Goal: Task Accomplishment & Management: Complete application form

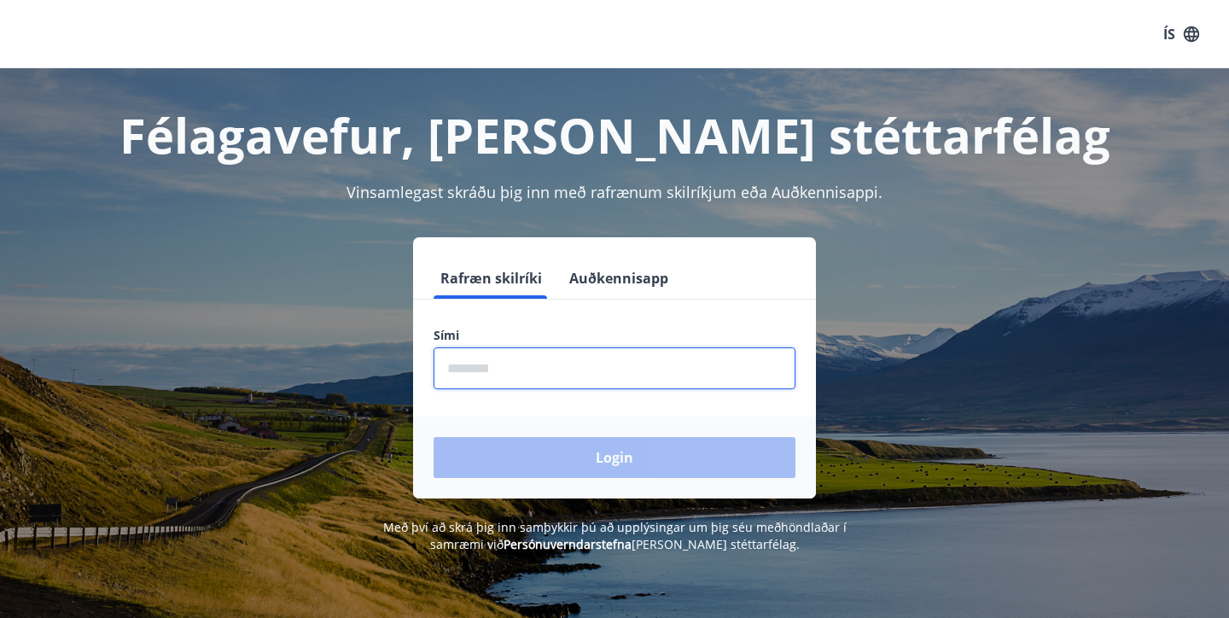
click at [559, 381] on input "phone" at bounding box center [614, 368] width 362 height 42
type input "********"
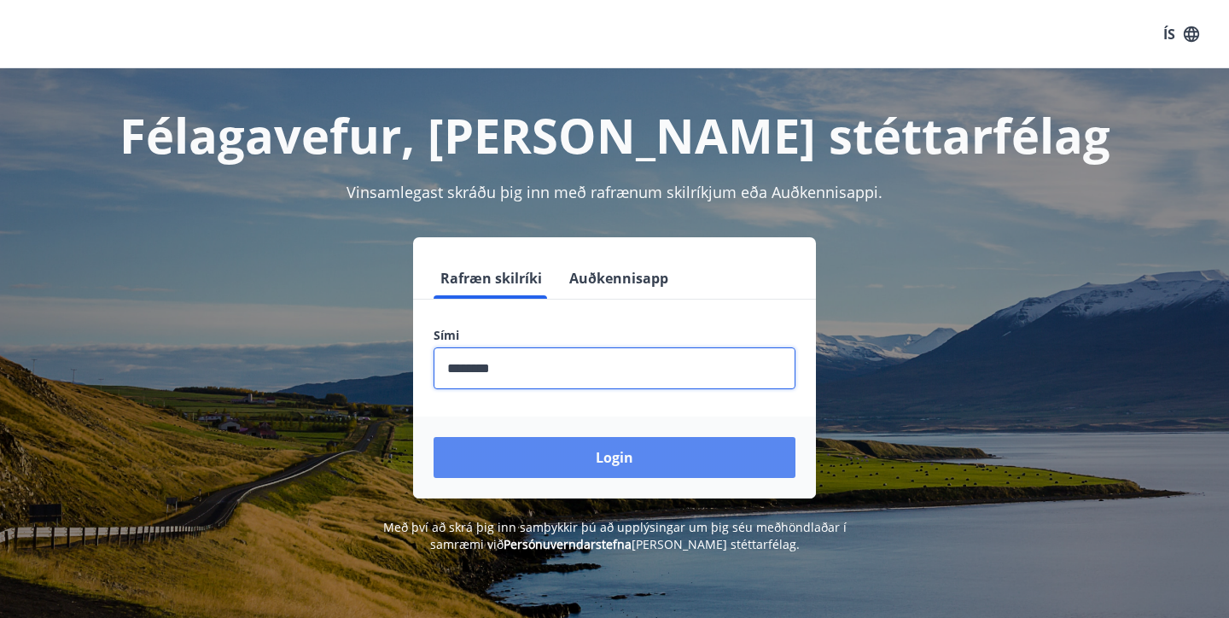
click at [567, 470] on button "Login" at bounding box center [614, 457] width 362 height 41
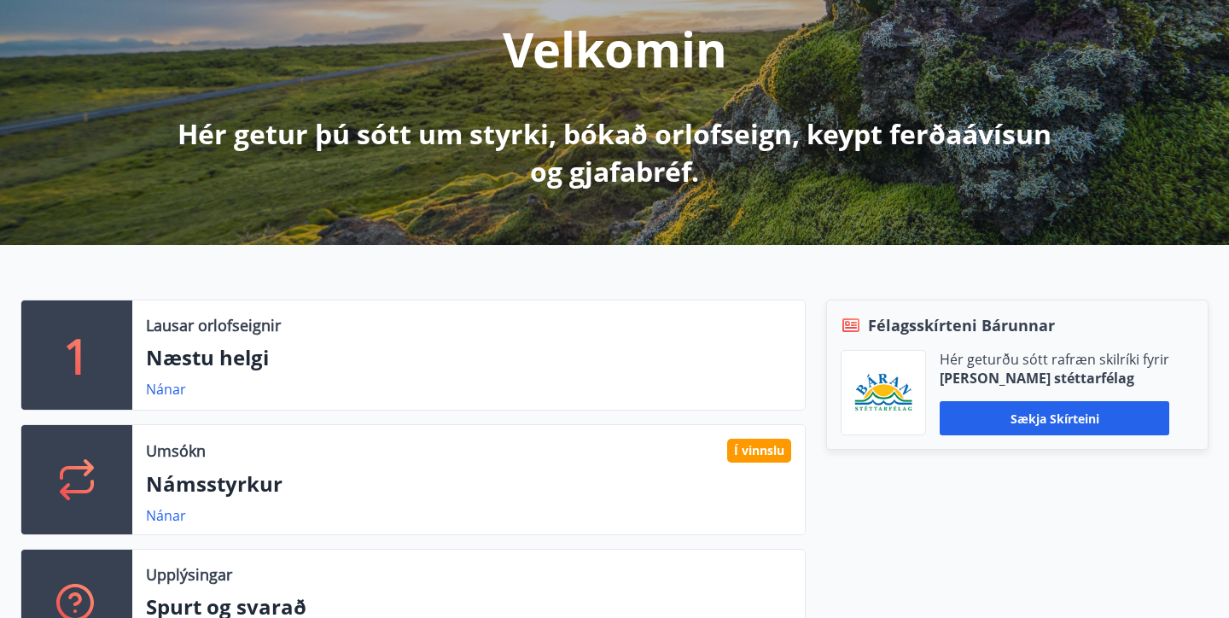
scroll to position [214, 0]
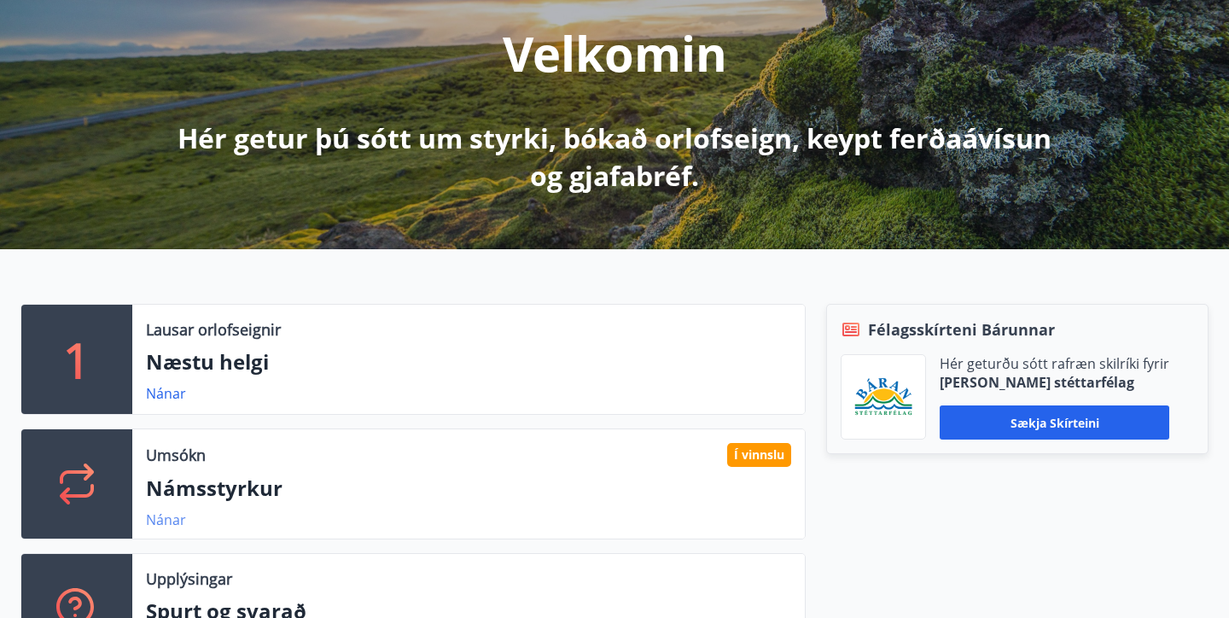
click at [169, 514] on link "Nánar" at bounding box center [166, 519] width 40 height 19
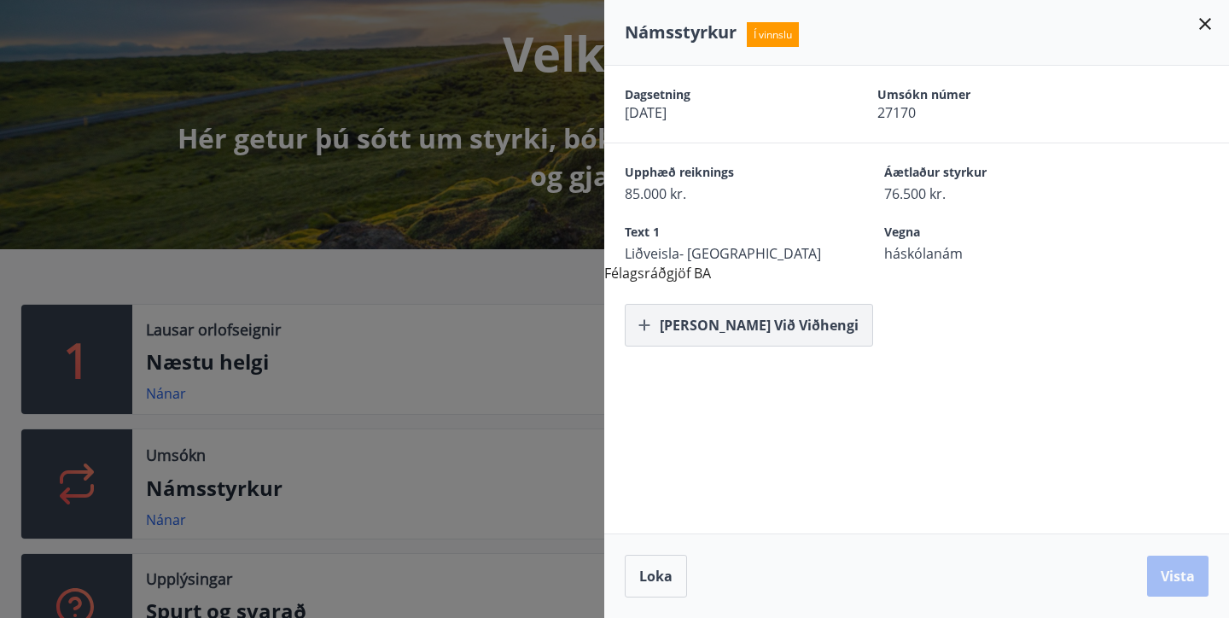
click at [771, 328] on button "[PERSON_NAME] við viðhengi" at bounding box center [749, 325] width 248 height 43
click at [1203, 27] on icon at bounding box center [1205, 24] width 20 height 20
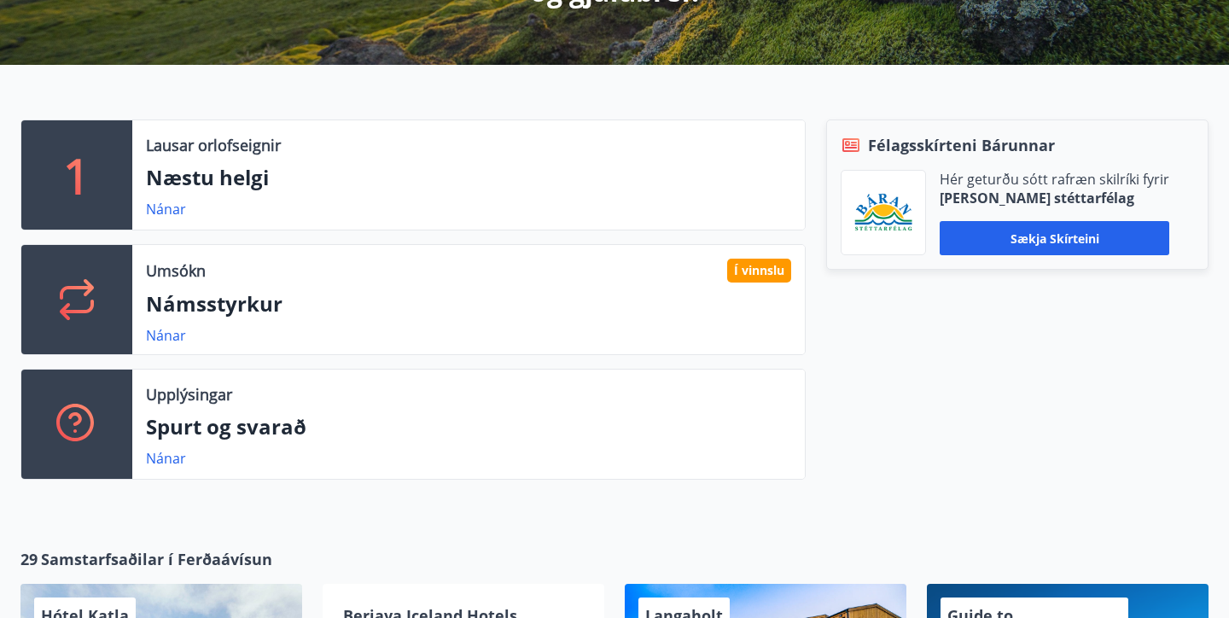
scroll to position [0, 0]
